Goal: Information Seeking & Learning: Learn about a topic

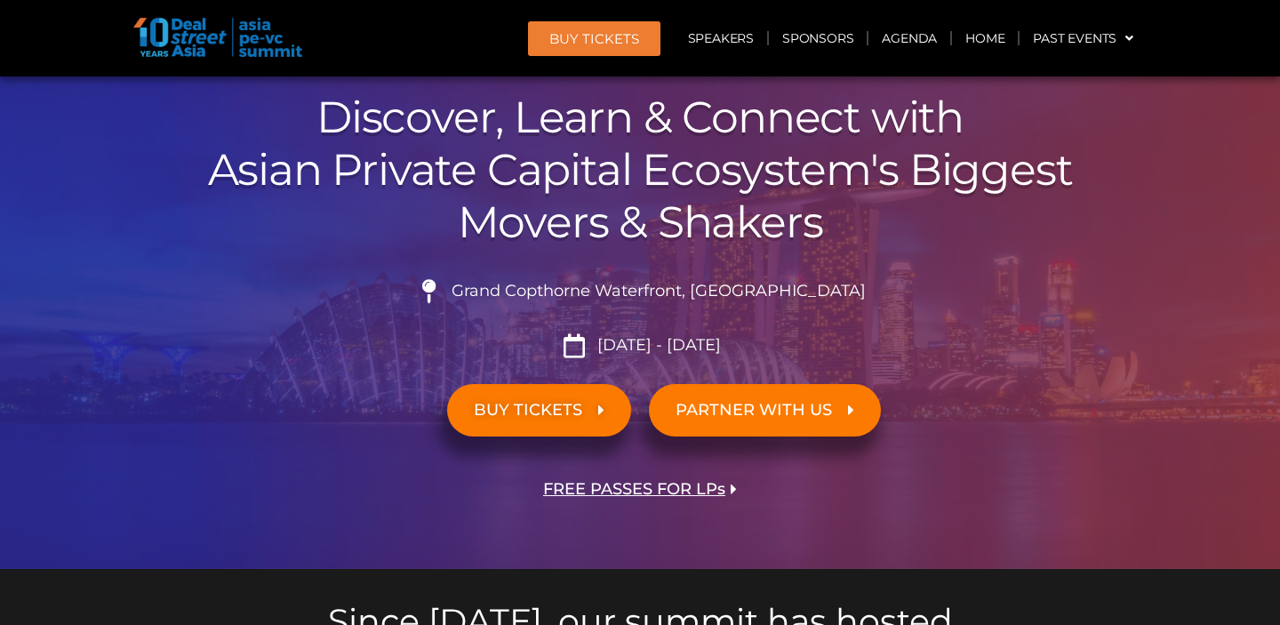
scroll to position [267, 0]
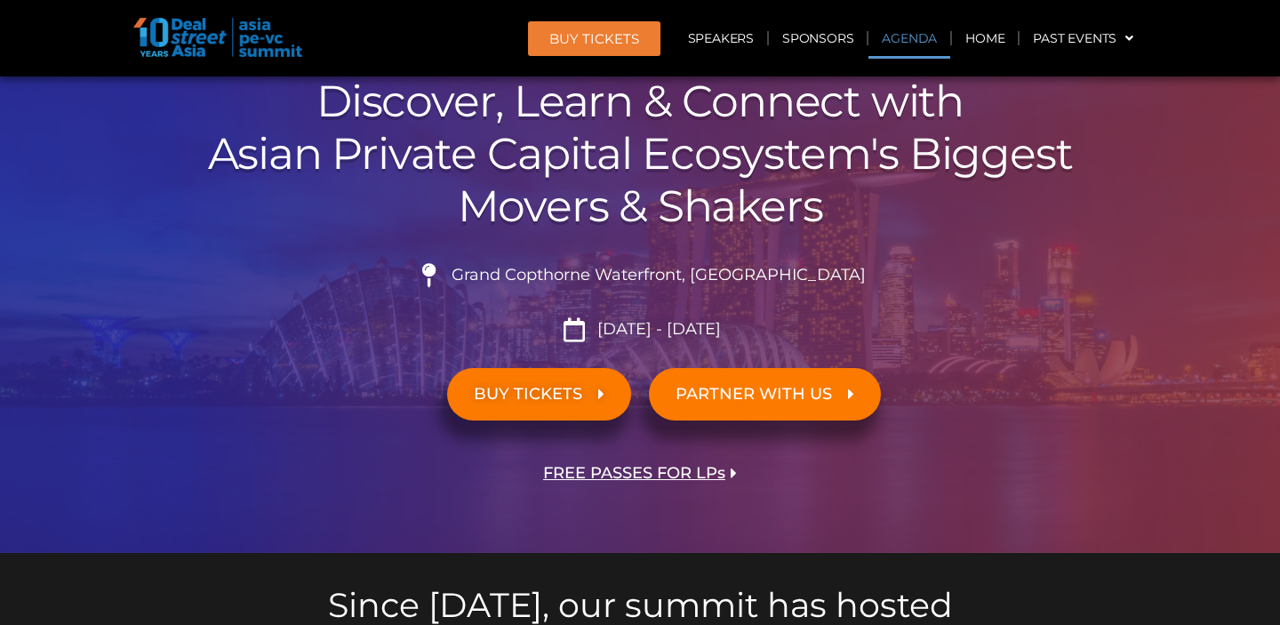
click at [916, 34] on link "Agenda" at bounding box center [909, 38] width 82 height 41
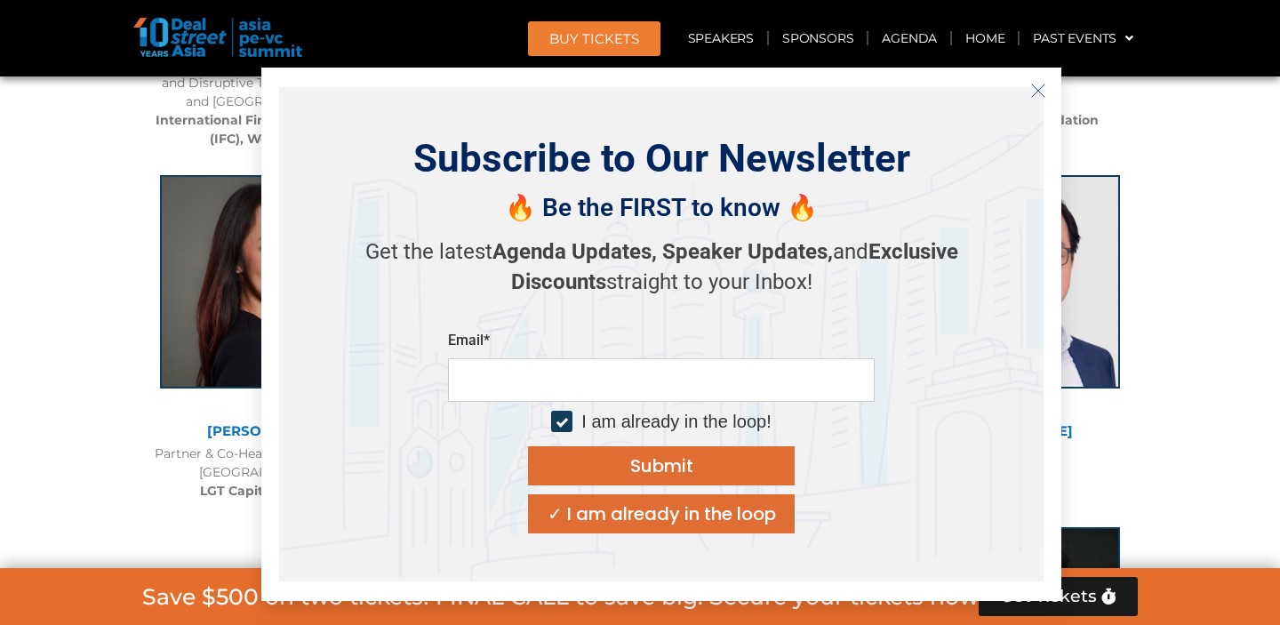
scroll to position [2810, 0]
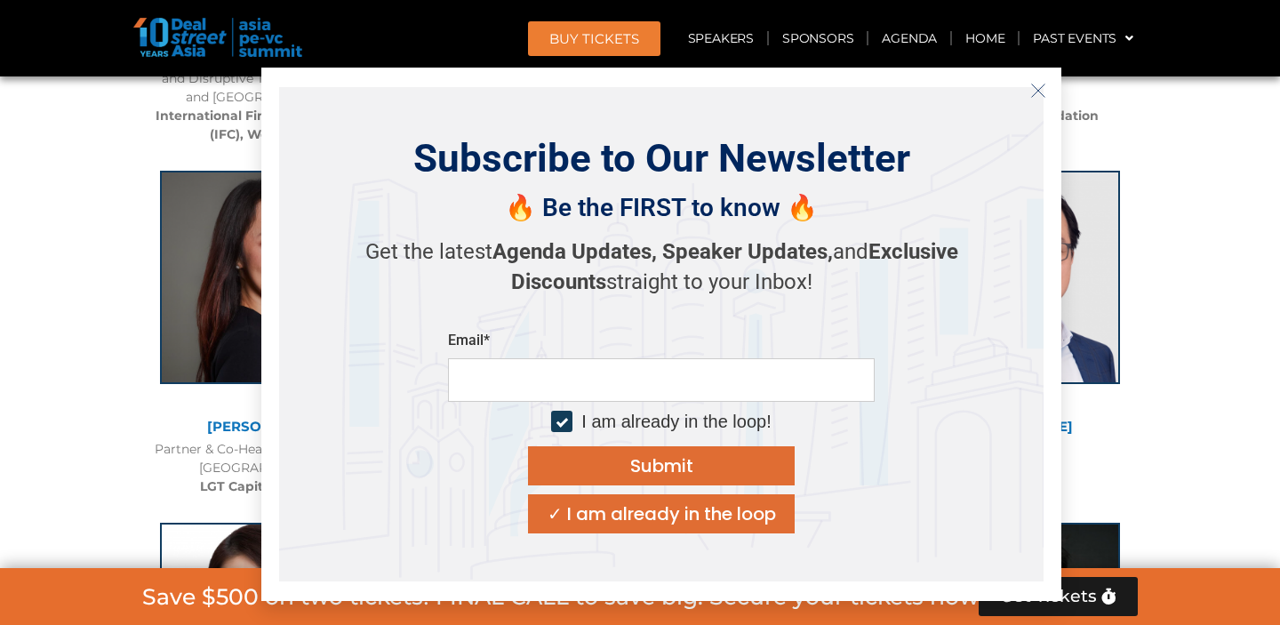
click at [1037, 84] on icon "Close" at bounding box center [1038, 91] width 16 height 16
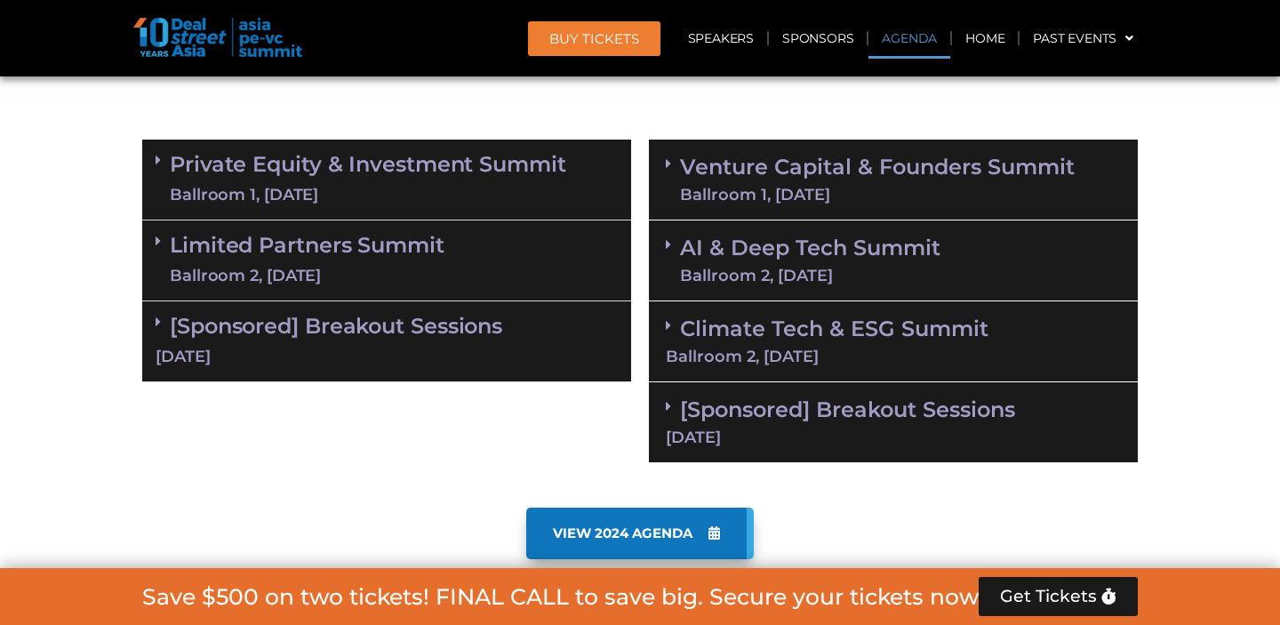
scroll to position [1128, 0]
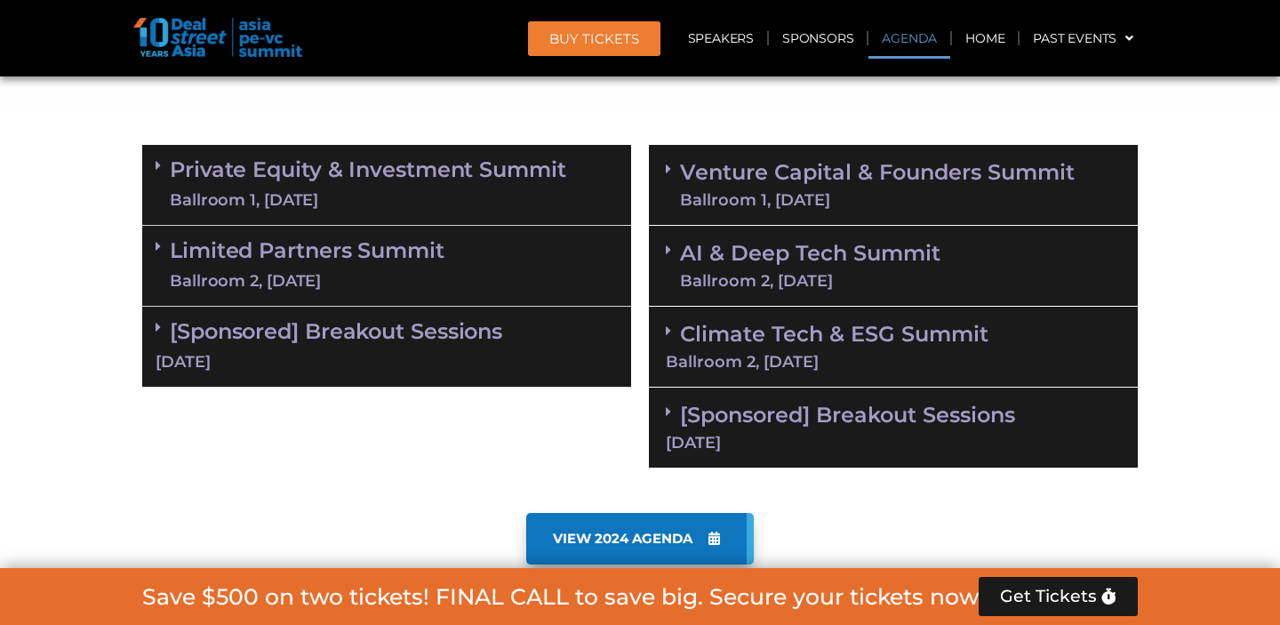
click at [746, 404] on link "[Sponsored] Breakout Sessions [DATE]" at bounding box center [893, 426] width 455 height 49
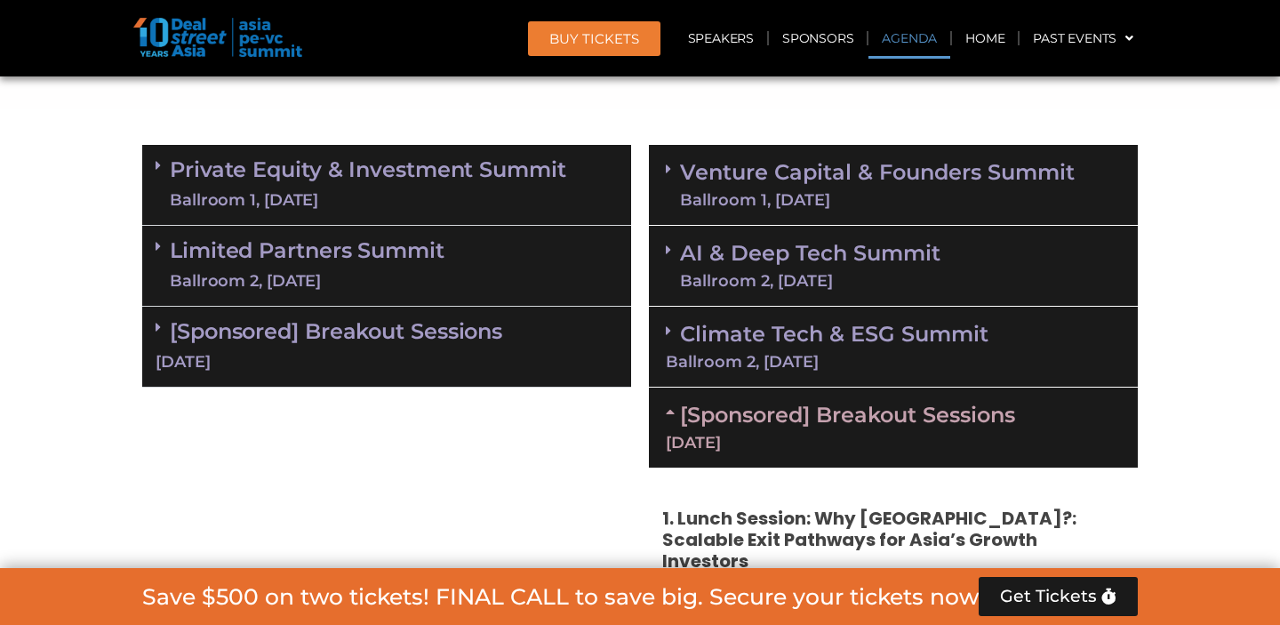
click at [831, 425] on link "[Sponsored] Breakout Sessions [DATE]" at bounding box center [893, 426] width 455 height 49
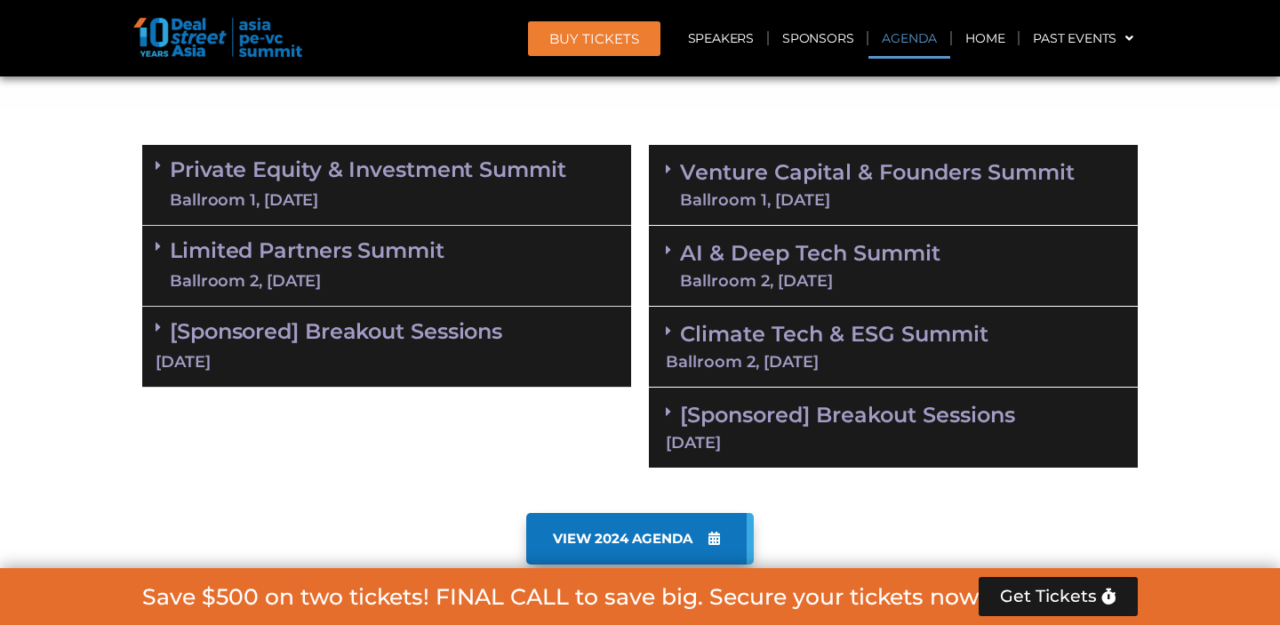
click at [831, 426] on link "[Sponsored] Breakout Sessions [DATE]" at bounding box center [893, 426] width 455 height 49
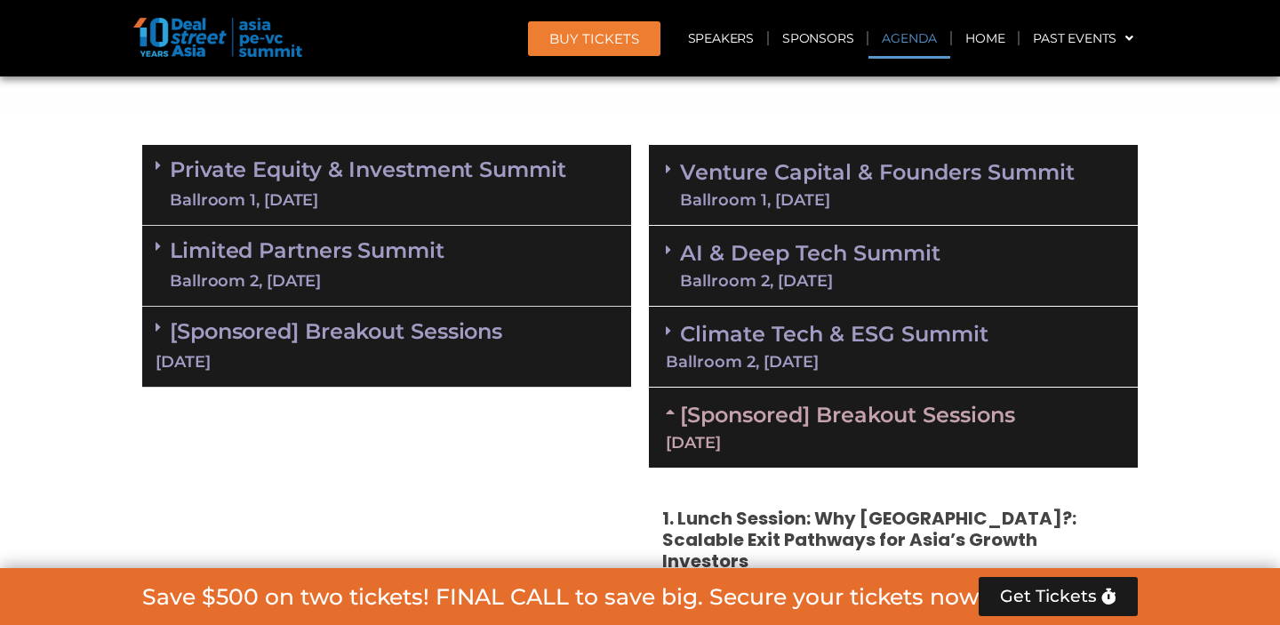
click at [743, 421] on link "[Sponsored] Breakout Sessions [DATE]" at bounding box center [893, 426] width 455 height 49
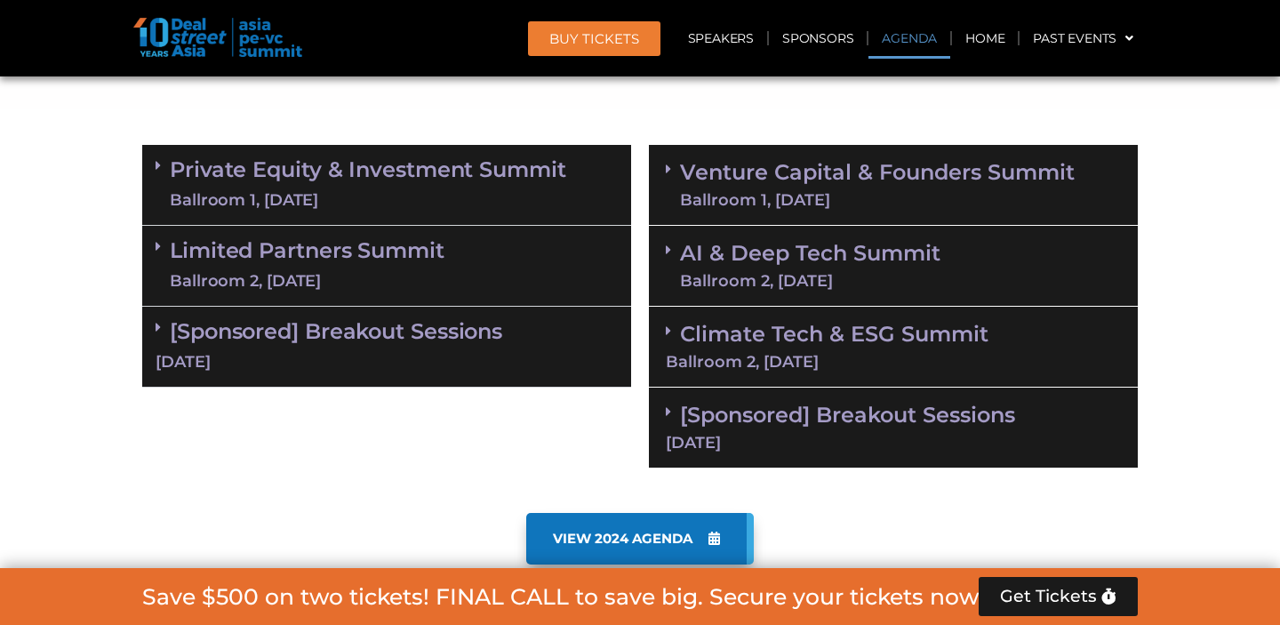
click at [661, 412] on div "[Sponsored] Breakout Sessions [DATE]" at bounding box center [893, 428] width 489 height 81
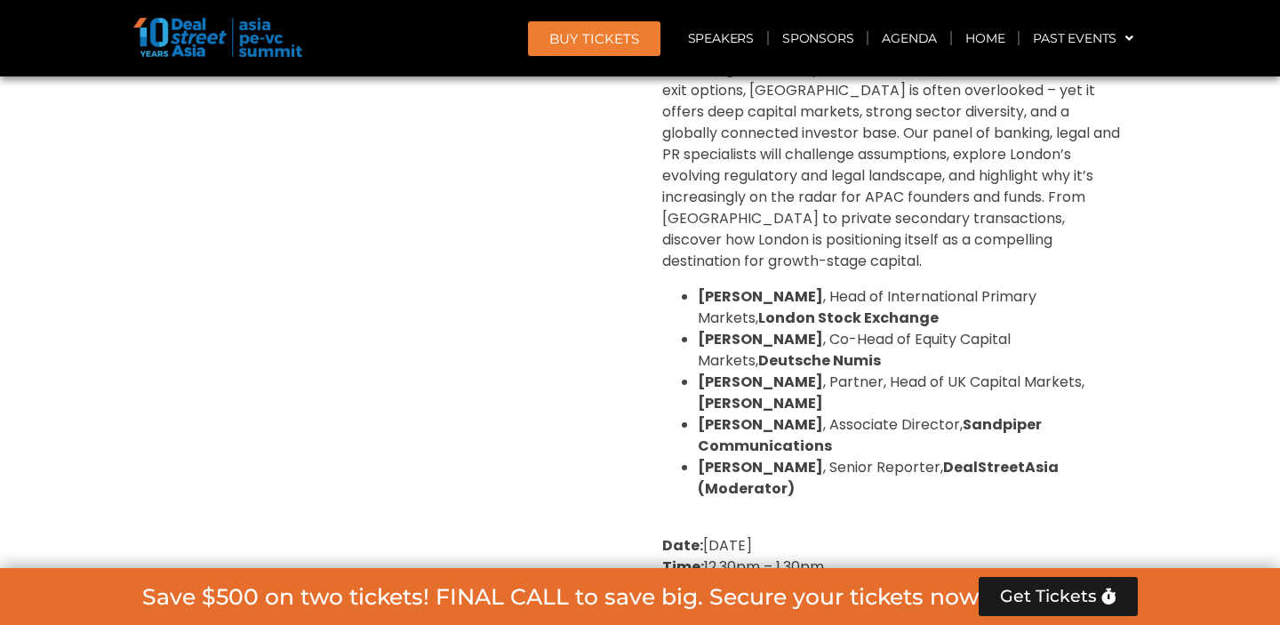
scroll to position [1950, 0]
